Goal: Information Seeking & Learning: Learn about a topic

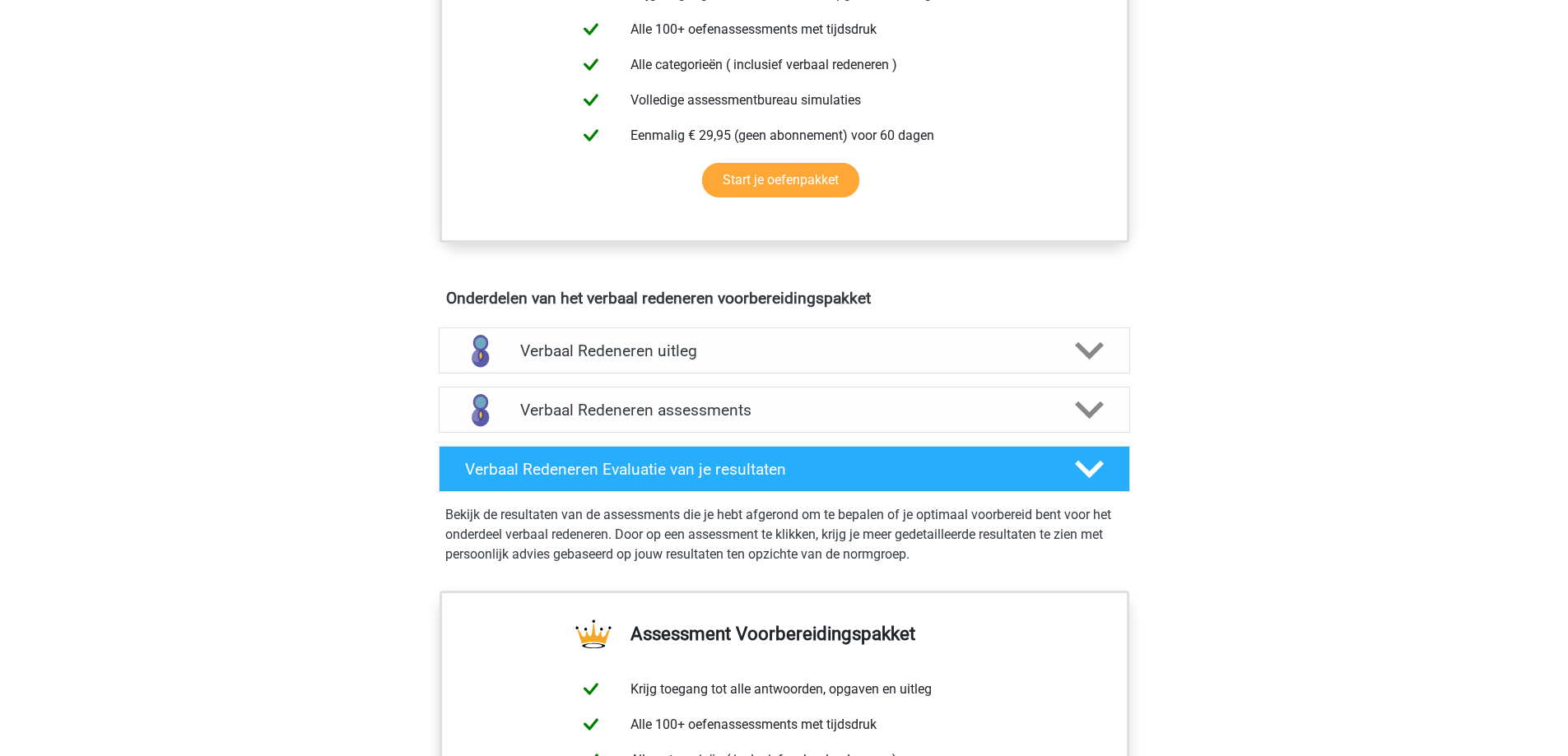
scroll to position [700, 0]
click at [901, 349] on h4 "Verbaal Redeneren uitleg" at bounding box center [784, 352] width 529 height 19
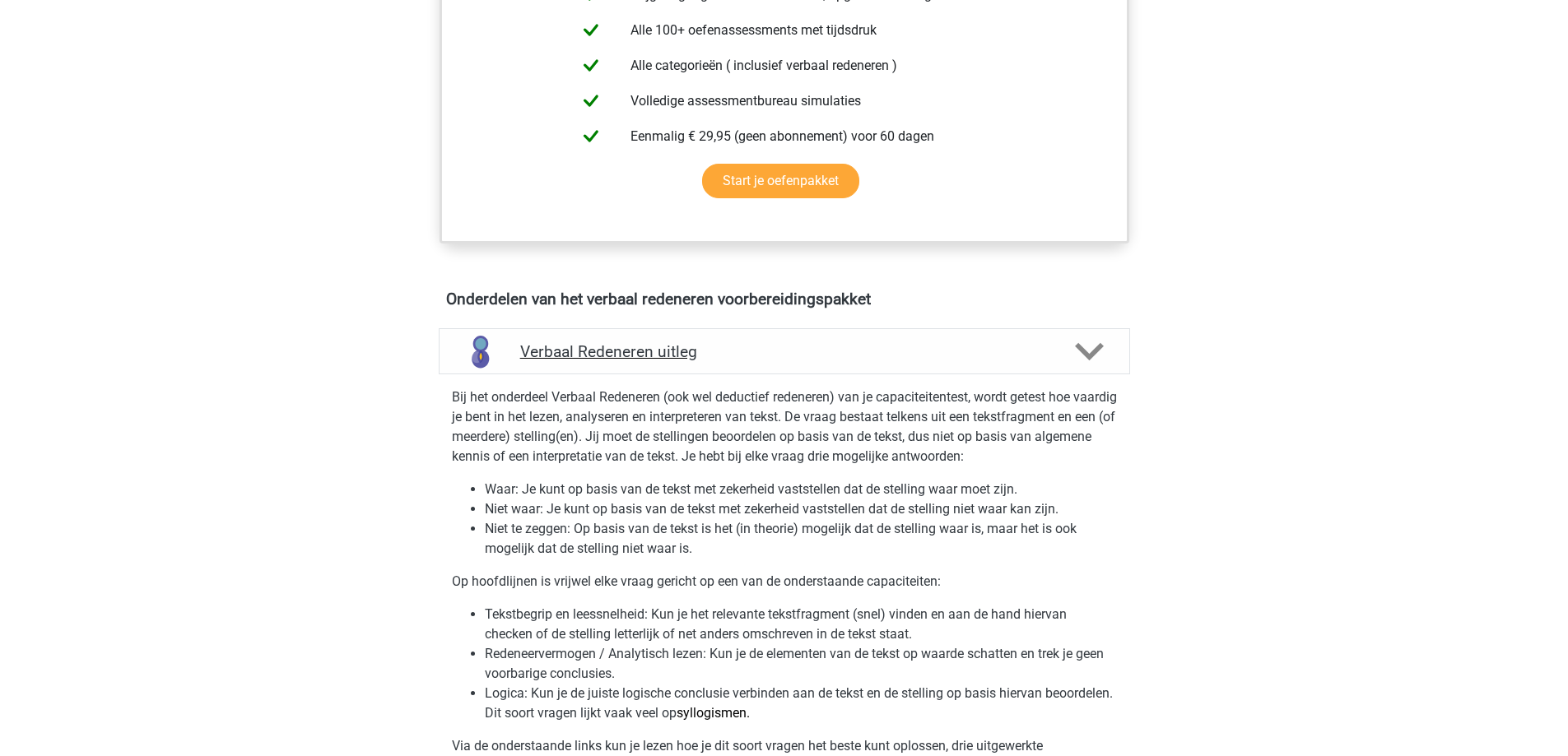
click at [901, 349] on h4 "Verbaal Redeneren uitleg" at bounding box center [784, 352] width 529 height 19
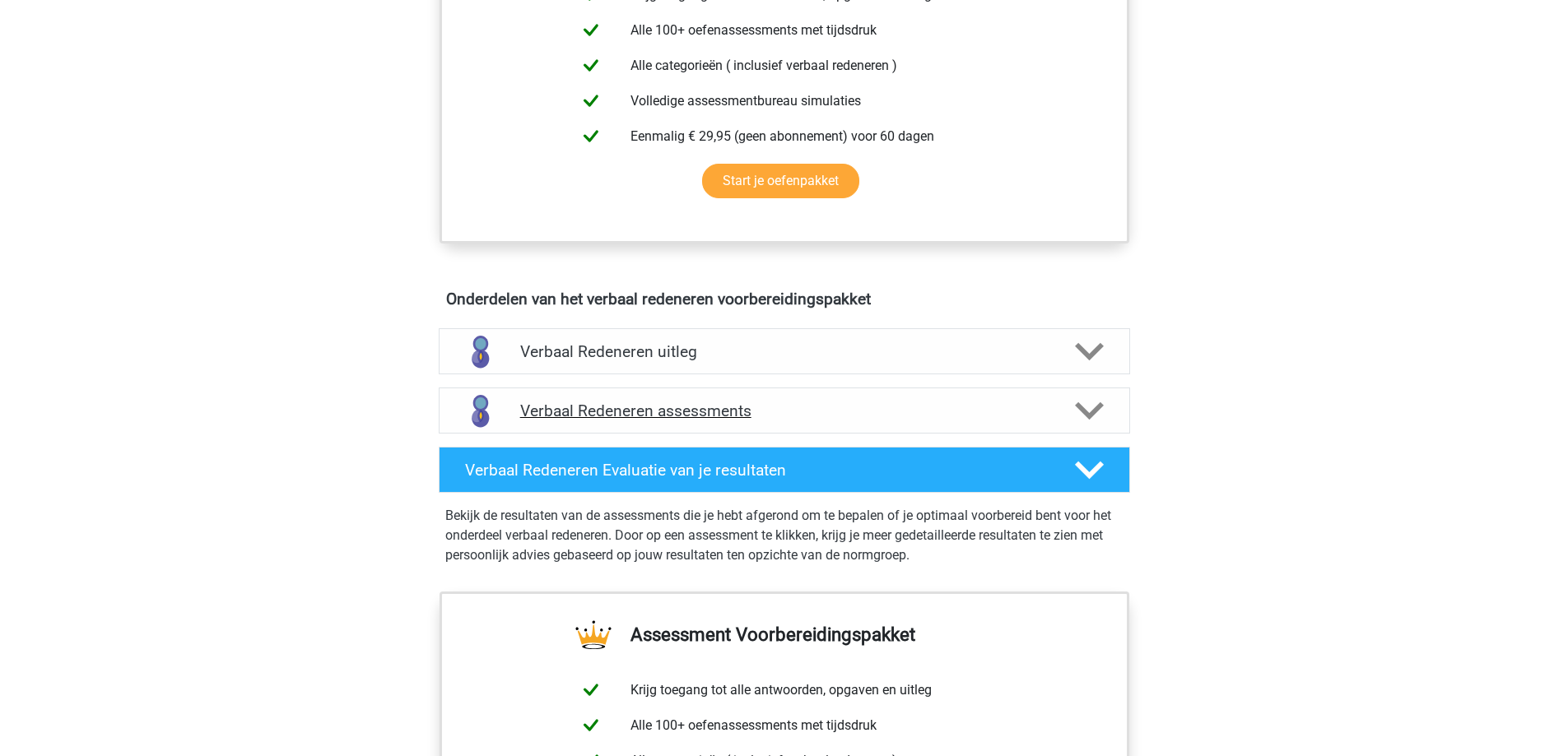
click at [871, 400] on div "Verbaal Redeneren assessments" at bounding box center [784, 411] width 691 height 46
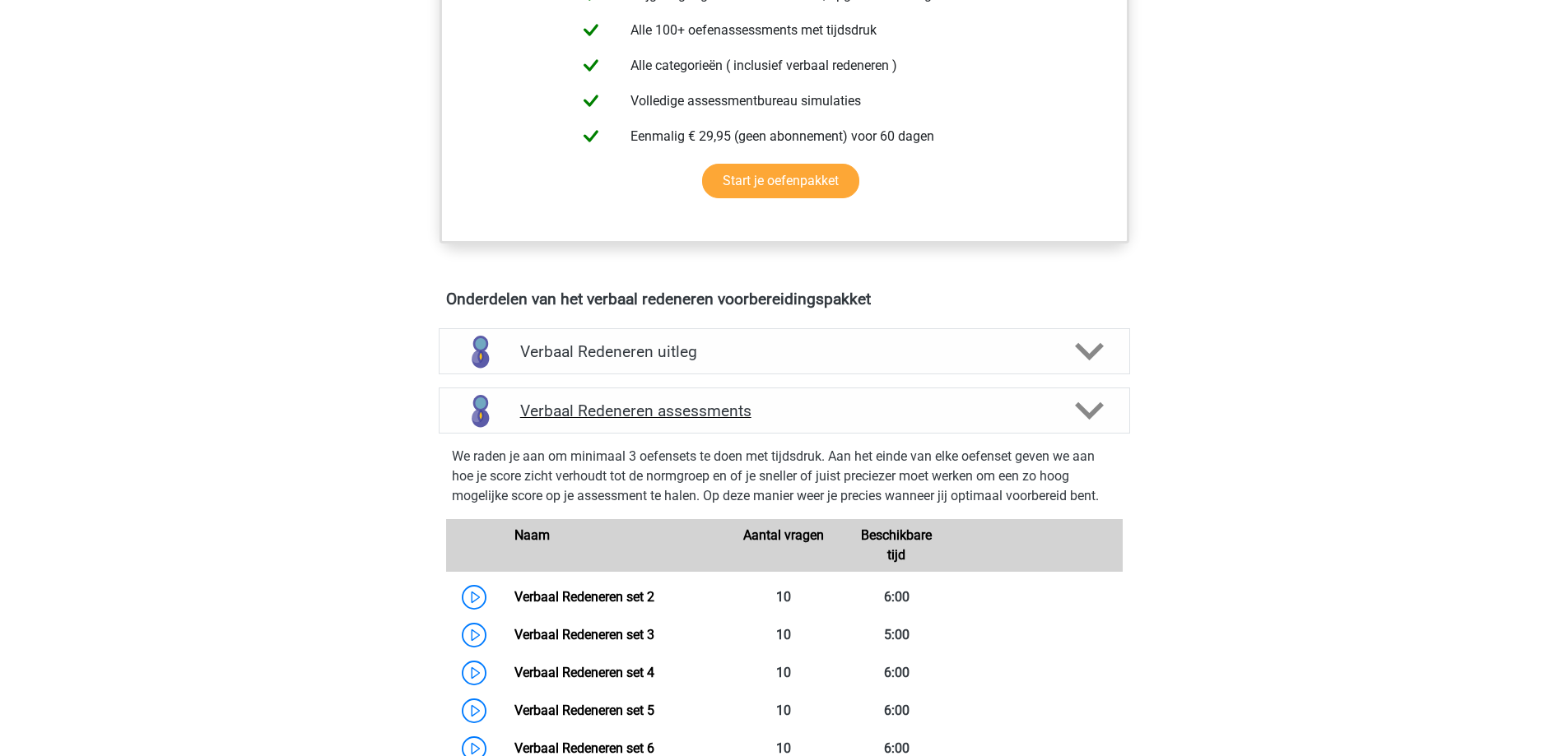
click at [871, 400] on div "Verbaal Redeneren assessments" at bounding box center [784, 411] width 691 height 46
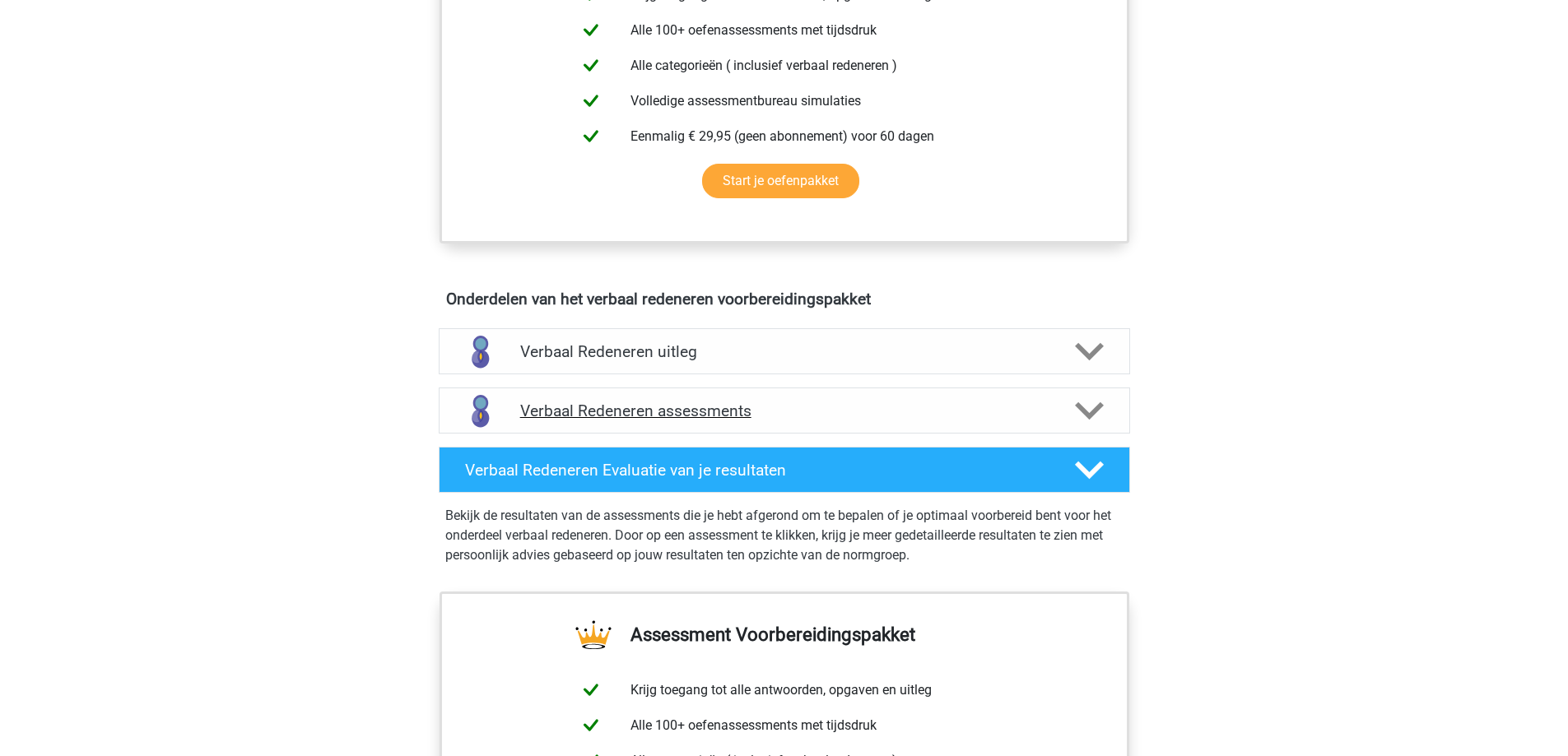
click at [871, 400] on div "Verbaal Redeneren assessments" at bounding box center [784, 411] width 691 height 46
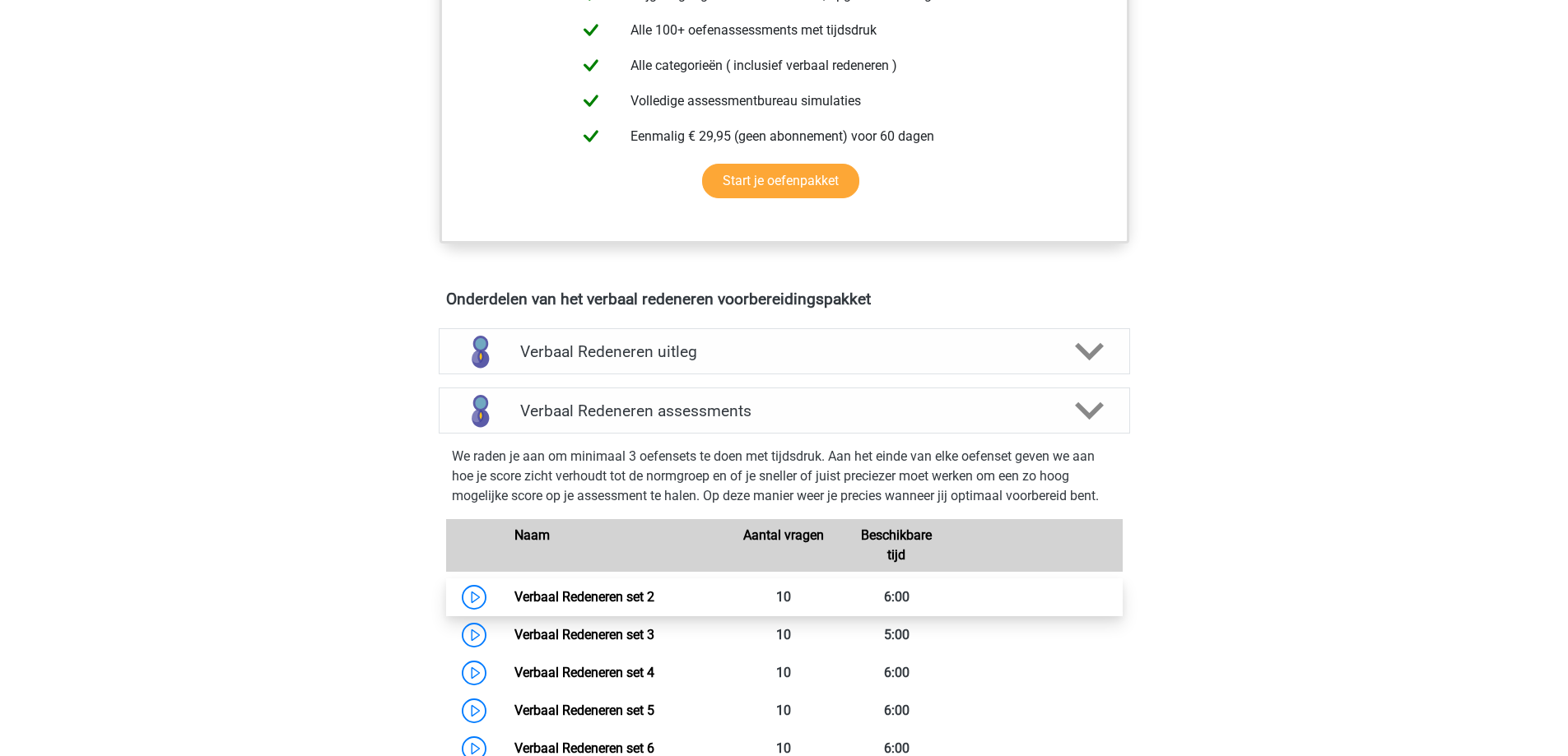
click at [514, 600] on link "Verbaal Redeneren set 2" at bounding box center [584, 596] width 140 height 15
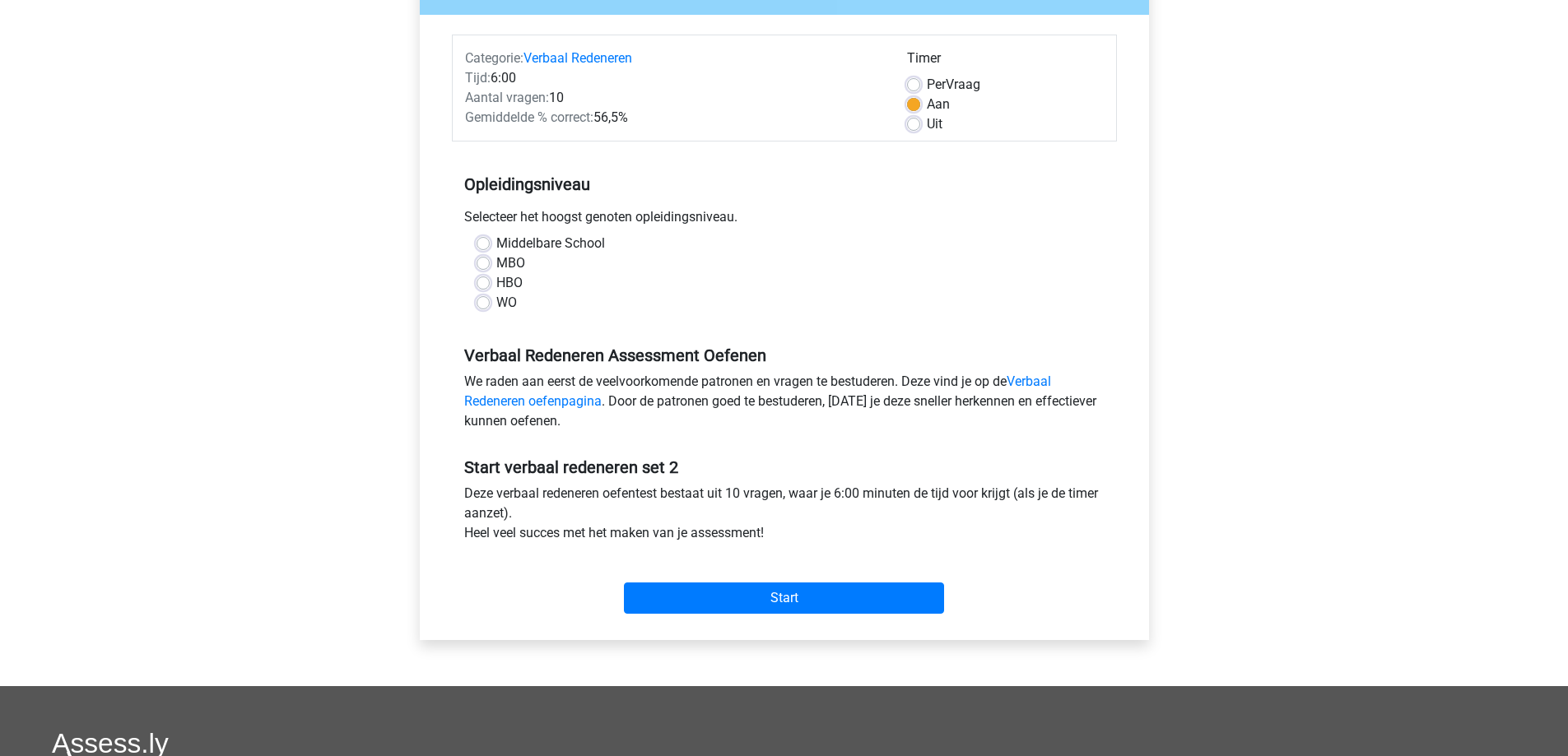
scroll to position [181, 0]
click at [496, 299] on label "WO" at bounding box center [507, 302] width 21 height 20
click at [490, 299] on input "WO" at bounding box center [483, 300] width 13 height 16
radio input "true"
click at [719, 610] on input "Start" at bounding box center [784, 597] width 320 height 32
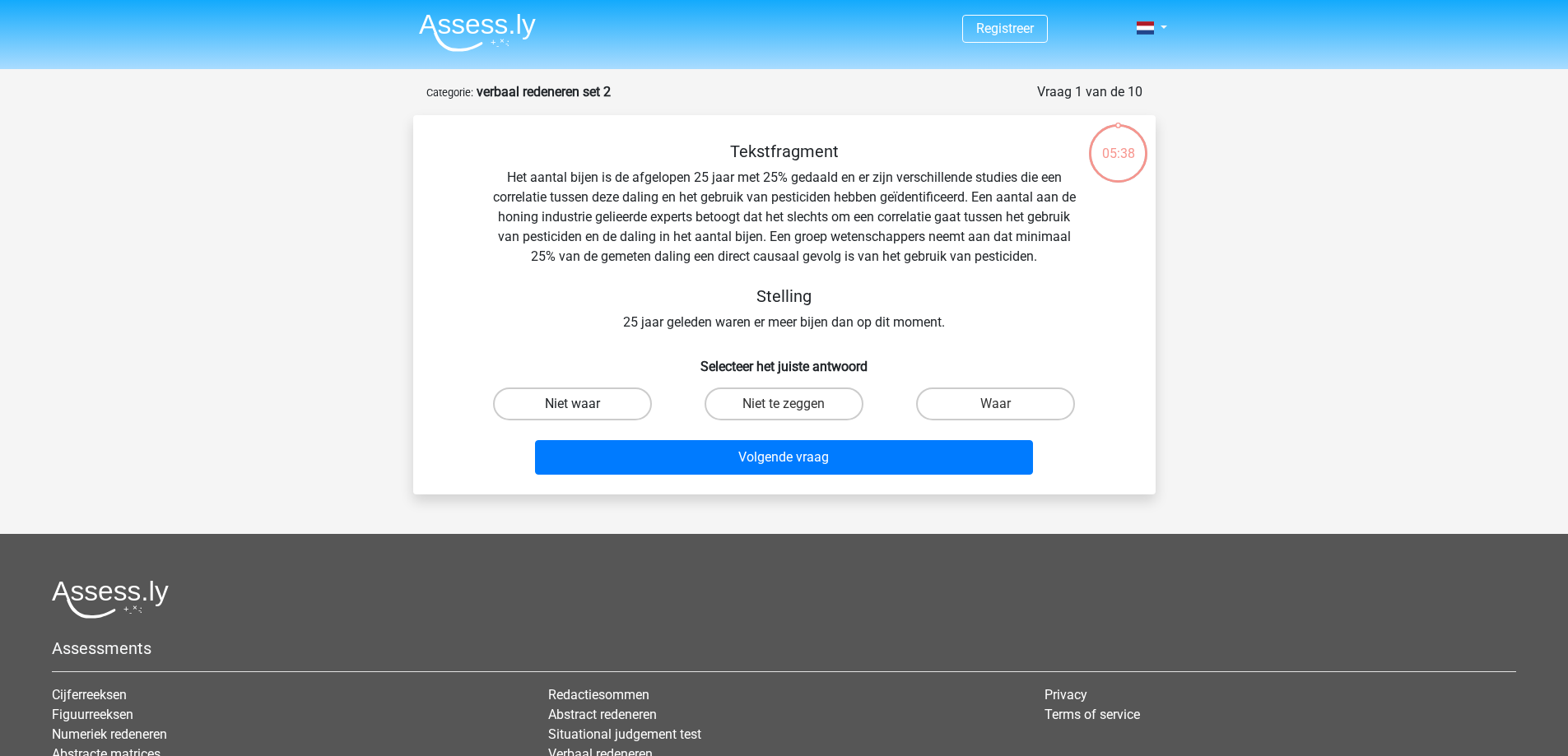
click at [600, 396] on label "Niet waar" at bounding box center [573, 404] width 159 height 32
click at [583, 404] on input "Niet waar" at bounding box center [577, 409] width 11 height 11
radio input "true"
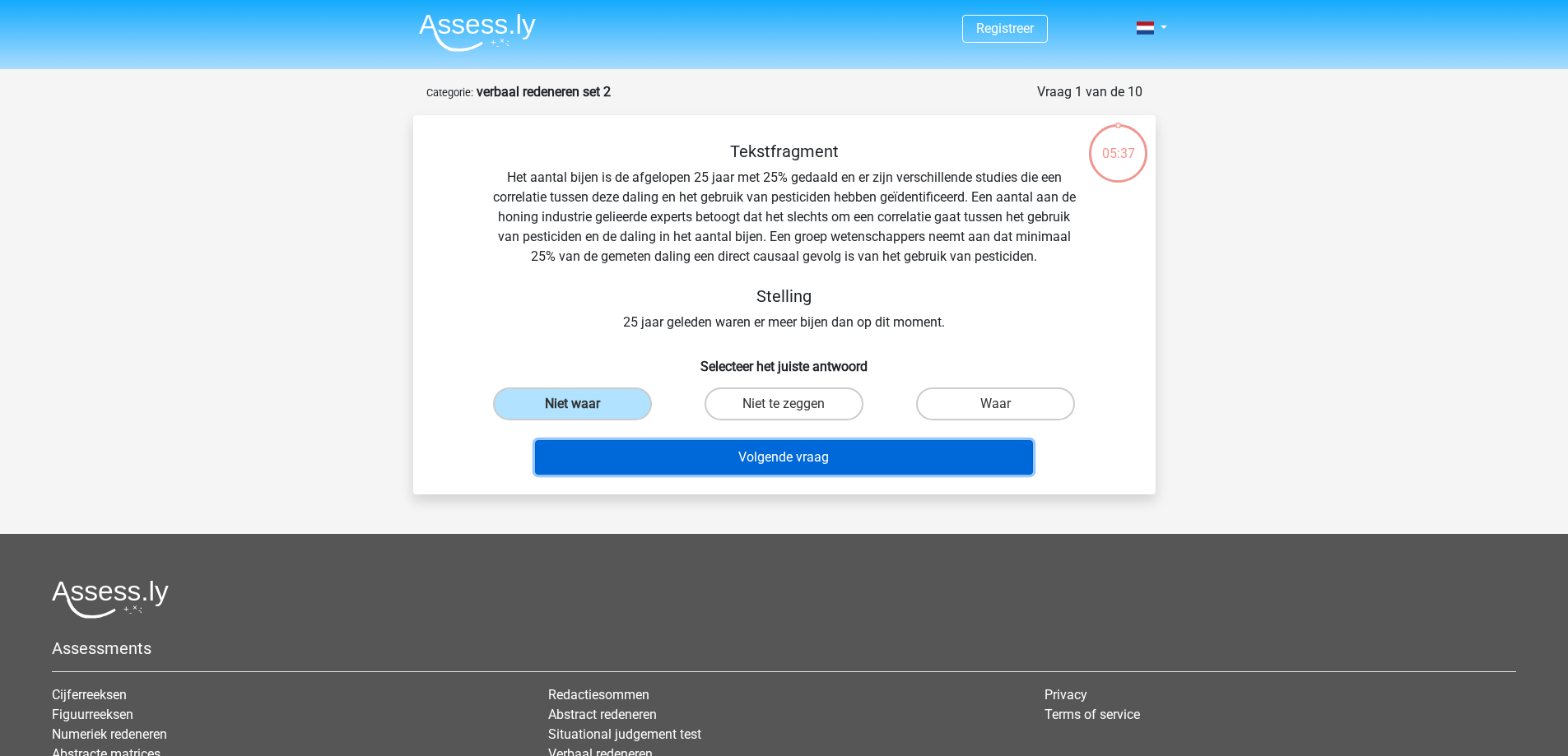
click at [668, 444] on button "Volgende vraag" at bounding box center [784, 458] width 498 height 34
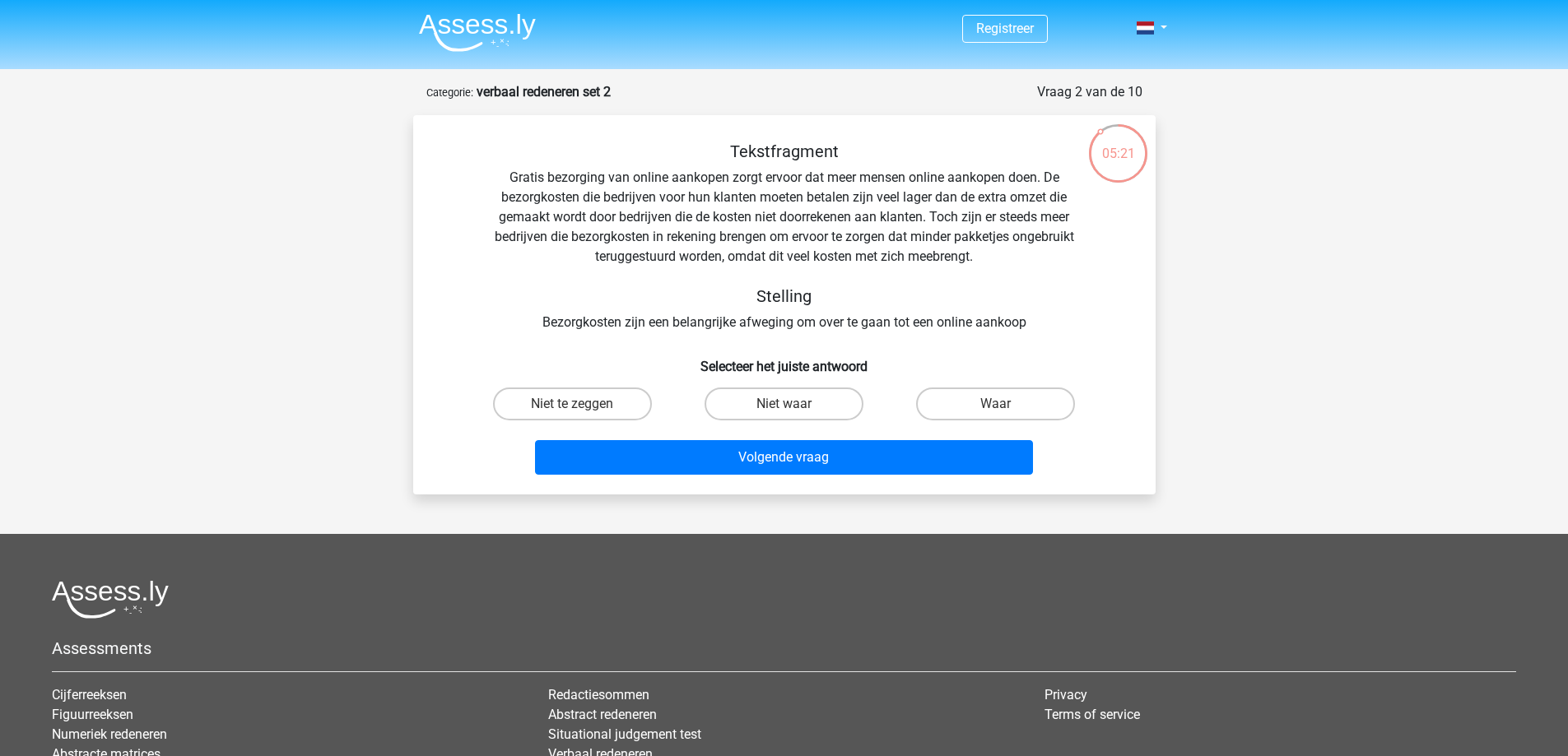
click at [1107, 133] on div "05:21" at bounding box center [1118, 142] width 62 height 41
drag, startPoint x: 1102, startPoint y: 132, endPoint x: 1124, endPoint y: 121, distance: 24.6
click at [1124, 121] on div "05:20" at bounding box center [1118, 140] width 62 height 62
click at [1009, 421] on label "Waar" at bounding box center [995, 404] width 159 height 32
click at [1007, 415] on input "Waar" at bounding box center [1001, 409] width 11 height 11
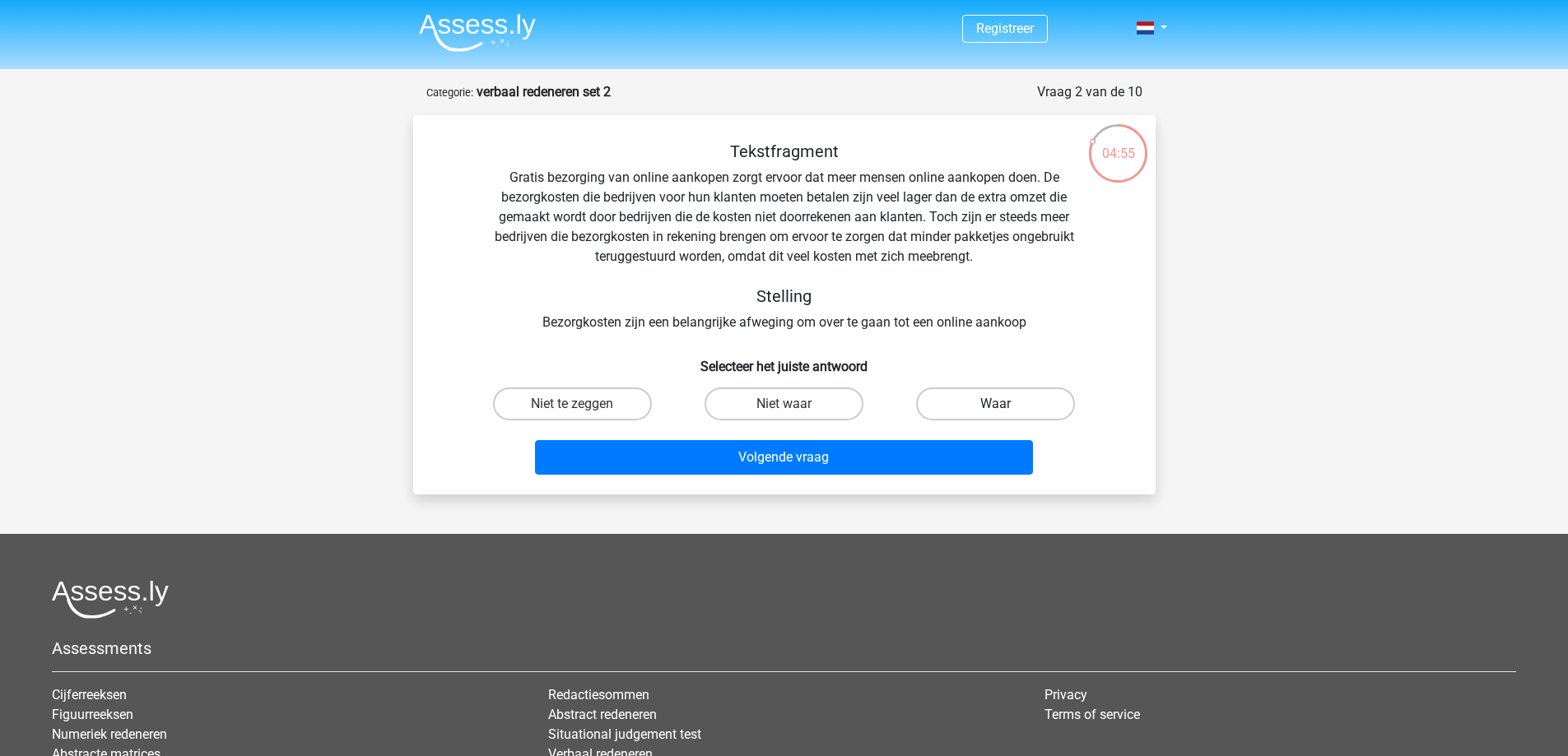
radio input "true"
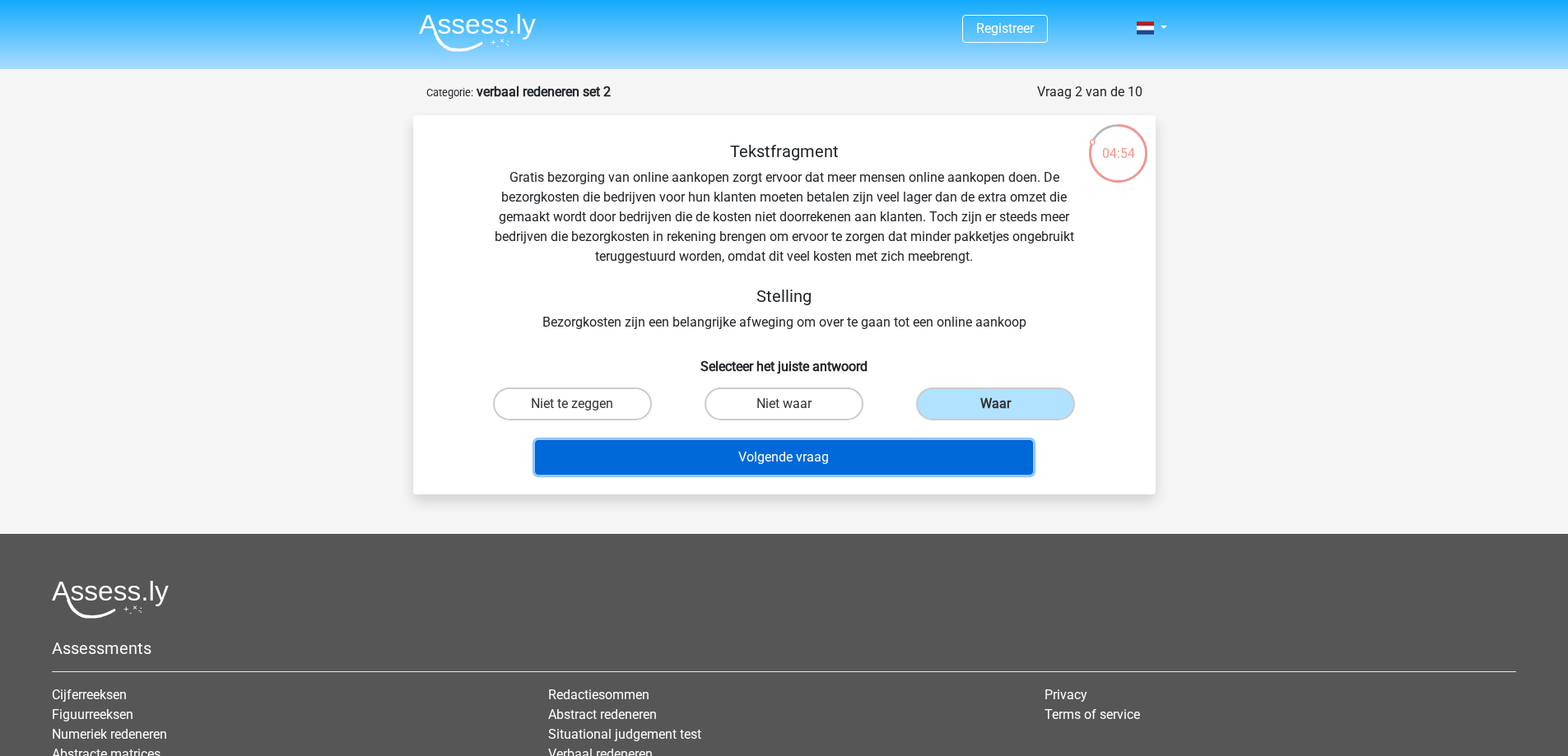
click at [923, 454] on button "Volgende vraag" at bounding box center [784, 458] width 498 height 34
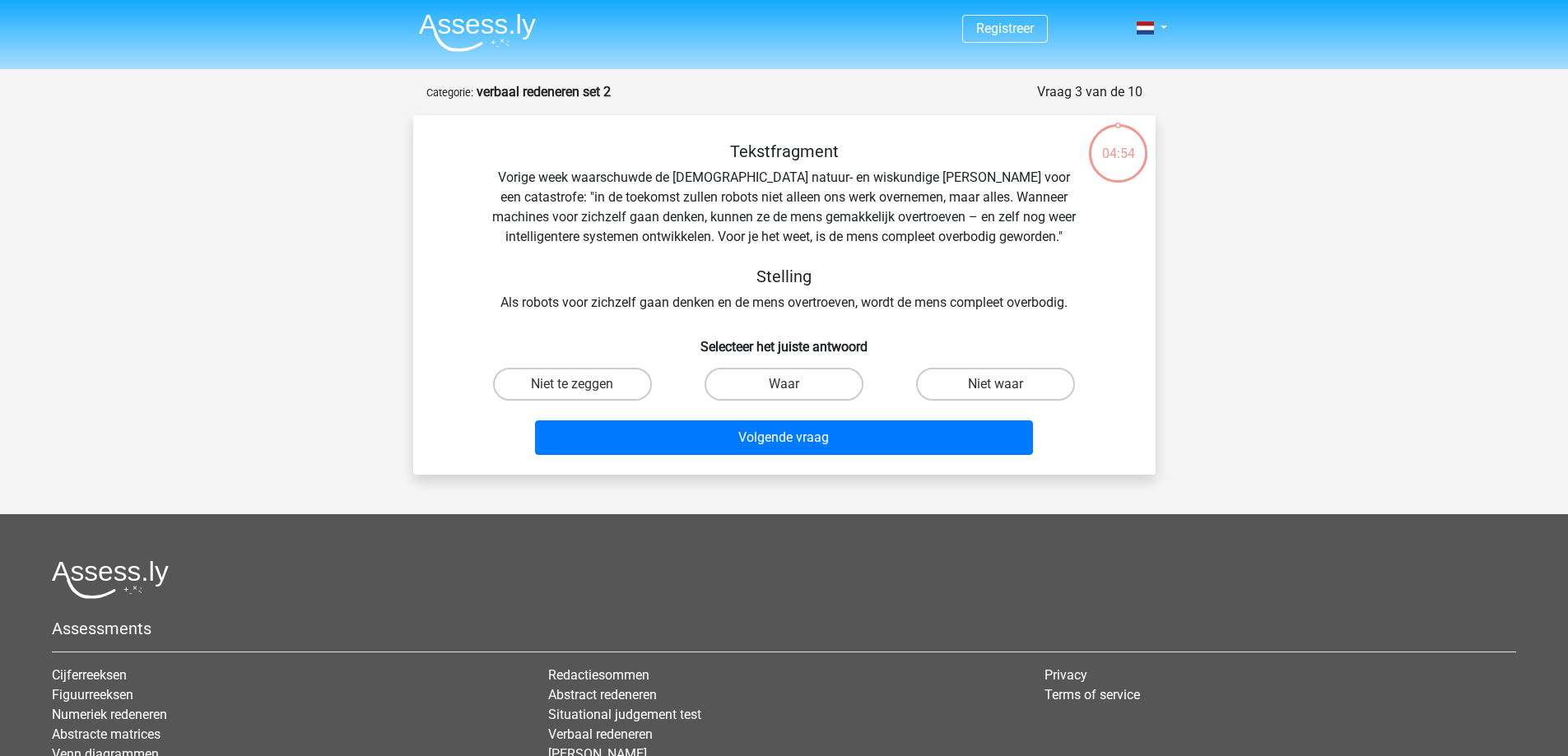
scroll to position [82, 0]
